Goal: Use online tool/utility: Utilize a website feature to perform a specific function

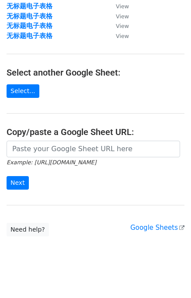
scroll to position [107, 0]
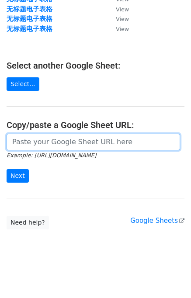
click at [46, 147] on input "url" at bounding box center [93, 142] width 173 height 17
paste input "https://docs.google.com/spreadsheets/d/1wDCeaGtHa_xJp6iIe3VJHANyR0bobg-XzWmuCH7…"
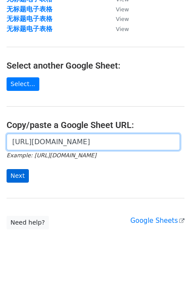
type input "https://docs.google.com/spreadsheets/d/1wDCeaGtHa_xJp6iIe3VJHANyR0bobg-XzWmuCH7…"
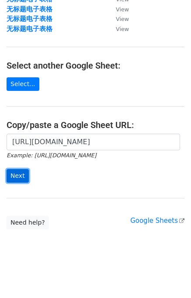
click at [24, 175] on input "Next" at bounding box center [18, 176] width 22 height 14
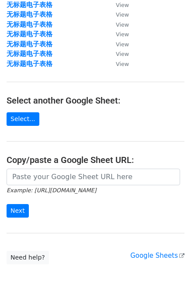
scroll to position [87, 0]
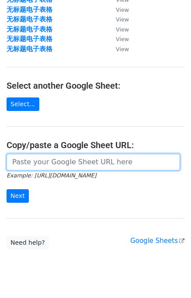
click at [41, 158] on input "url" at bounding box center [93, 162] width 173 height 17
paste input "https://docs.google.com/spreadsheets/d/1wDCeaGtHa_xJp6iIe3VJHANyR0bobg-XzWmuCH7…"
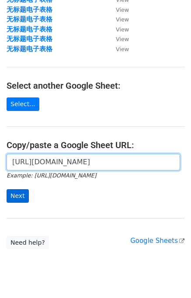
type input "https://docs.google.com/spreadsheets/d/1wDCeaGtHa_xJp6iIe3VJHANyR0bobg-XzWmuCH7…"
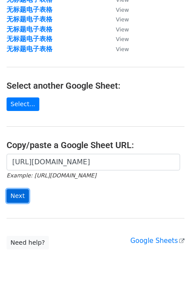
click at [25, 192] on input "Next" at bounding box center [18, 196] width 22 height 14
